Goal: Answer question/provide support: Answer question/provide support

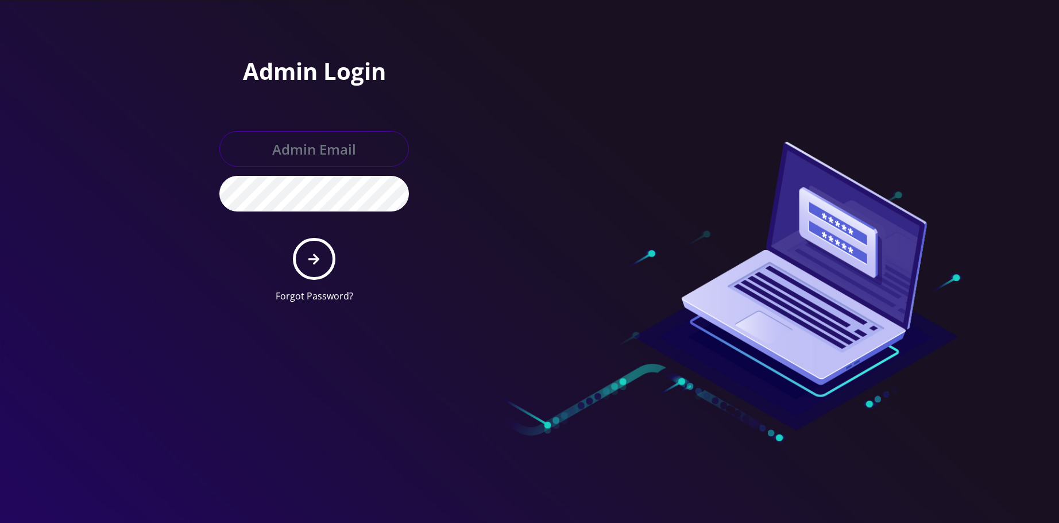
type input "[EMAIL_ADDRESS][DOMAIN_NAME]"
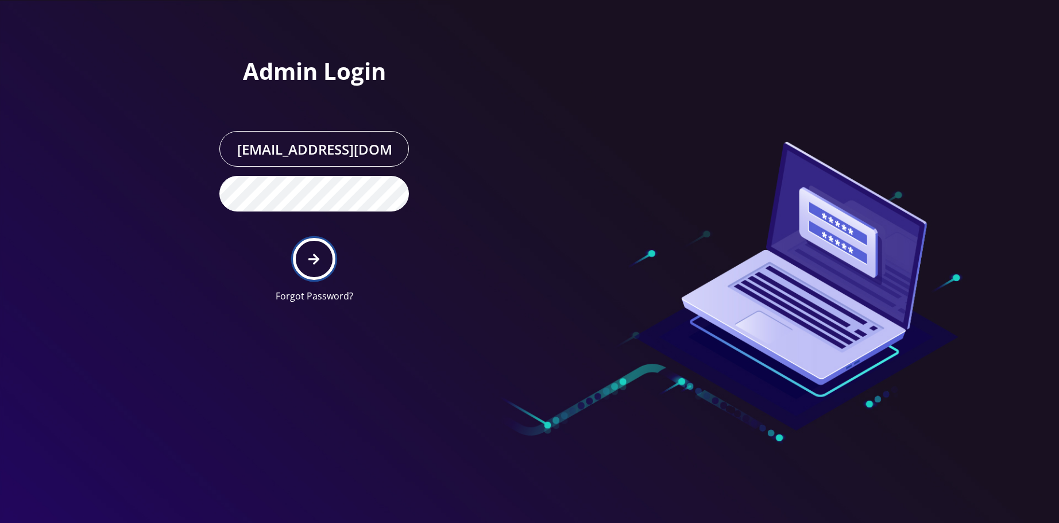
click at [315, 256] on icon "submit" at bounding box center [313, 259] width 11 height 13
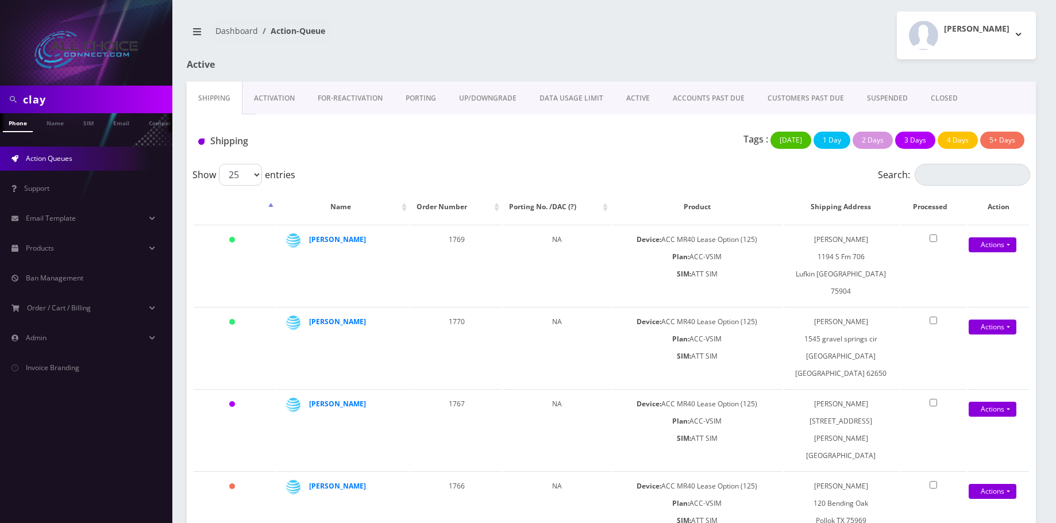
click at [49, 106] on input "clay" at bounding box center [96, 99] width 146 height 22
type input "ball"
click at [61, 121] on link "Name" at bounding box center [55, 122] width 29 height 19
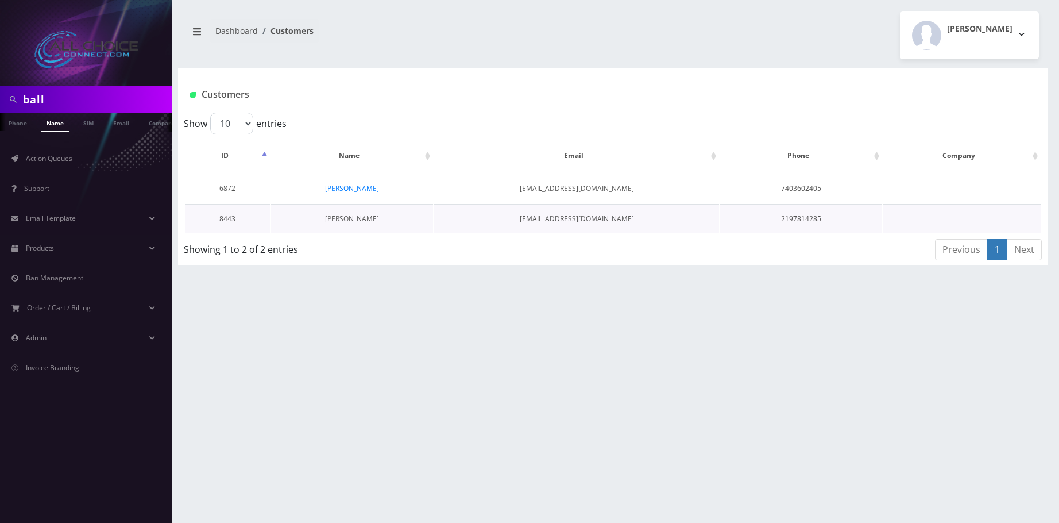
click at [351, 218] on link "Jayden Ball" at bounding box center [352, 219] width 54 height 10
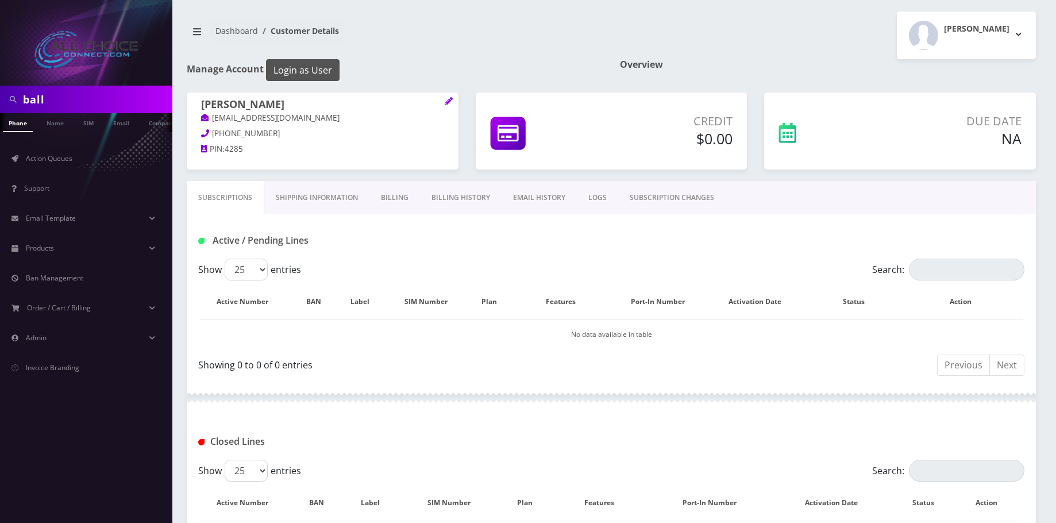
click at [310, 76] on button "Login as User" at bounding box center [303, 70] width 74 height 22
